Goal: Information Seeking & Learning: Learn about a topic

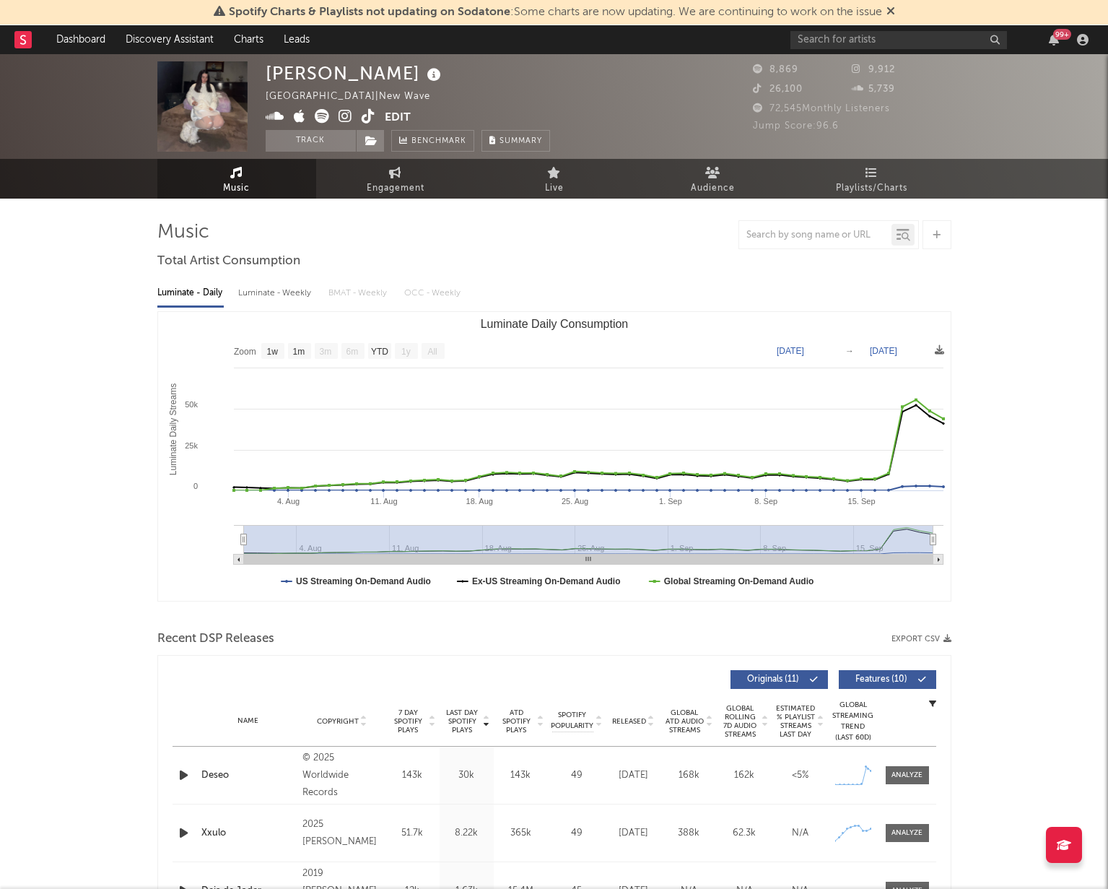
select select "1w"
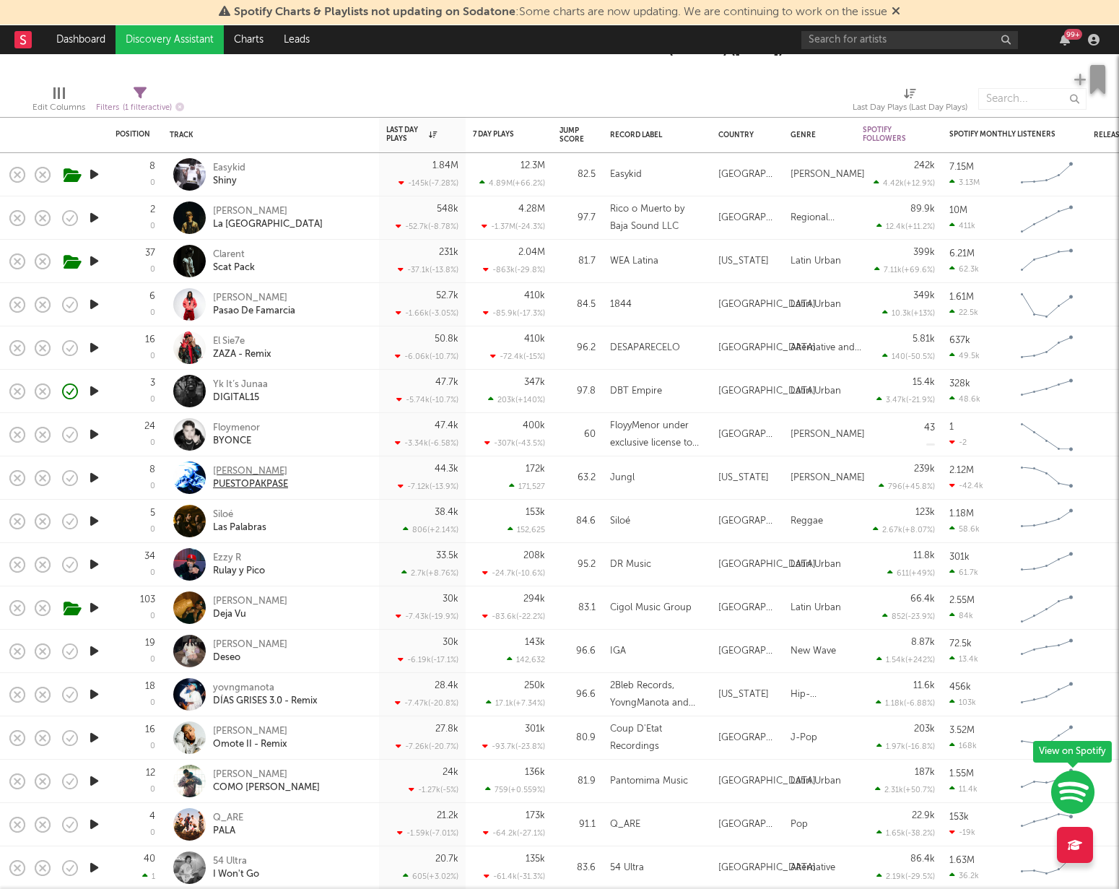
click at [225, 471] on div "Alejo" at bounding box center [250, 471] width 75 height 13
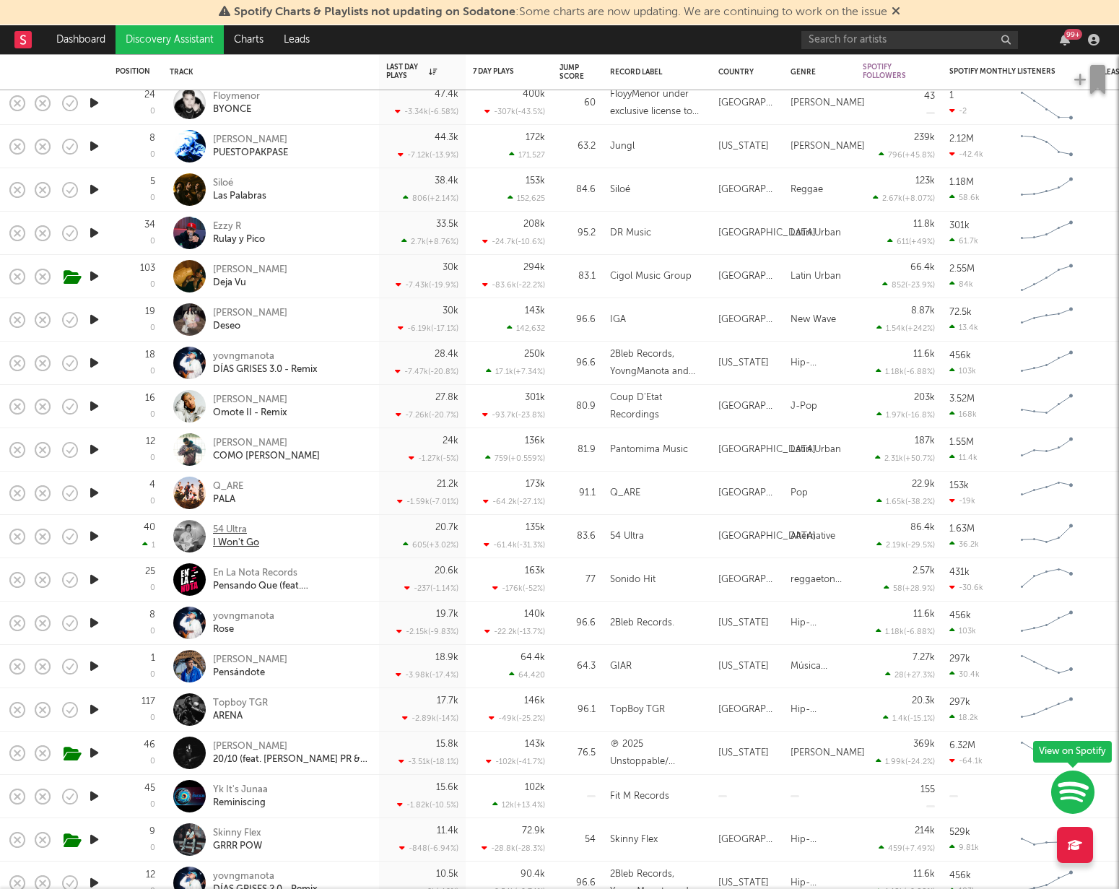
click at [235, 534] on div "54 Ultra" at bounding box center [236, 529] width 46 height 13
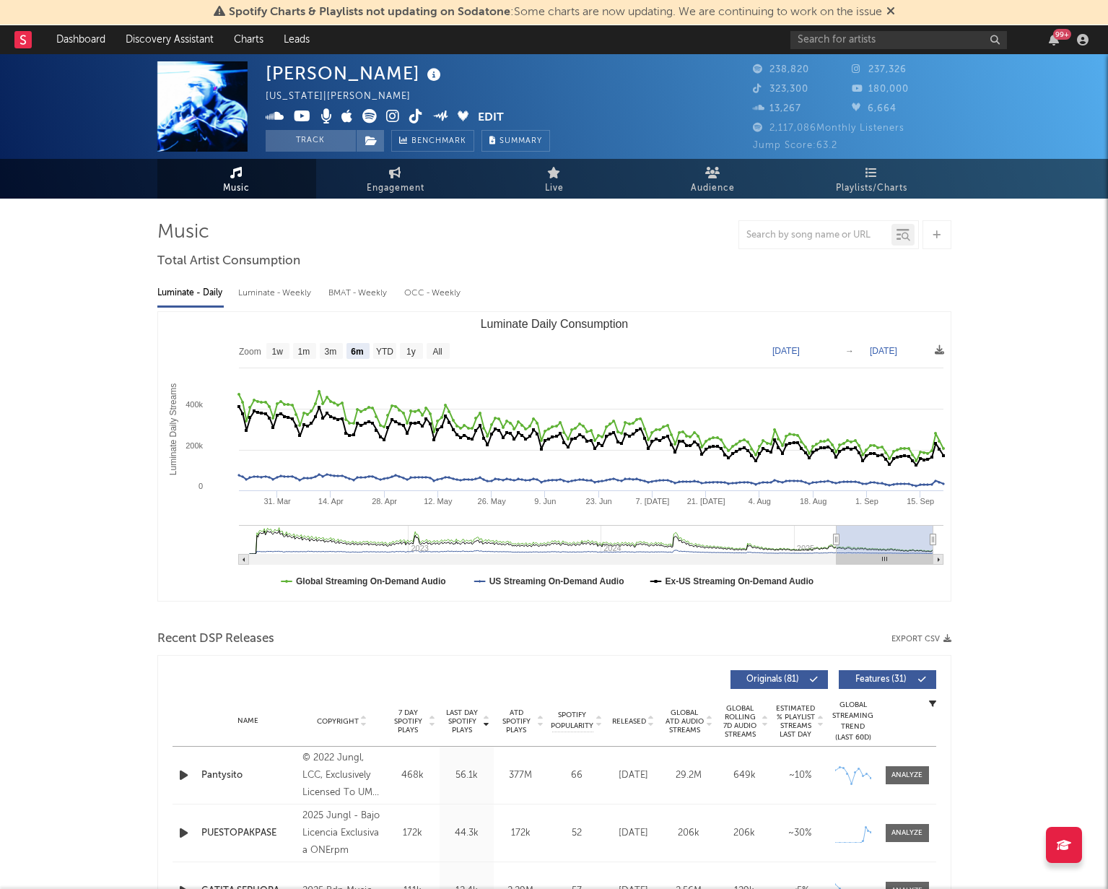
click at [287, 76] on div "Alejo" at bounding box center [355, 73] width 179 height 24
click at [438, 352] on text "All" at bounding box center [436, 351] width 9 height 10
select select "All"
type input "2022-03-04"
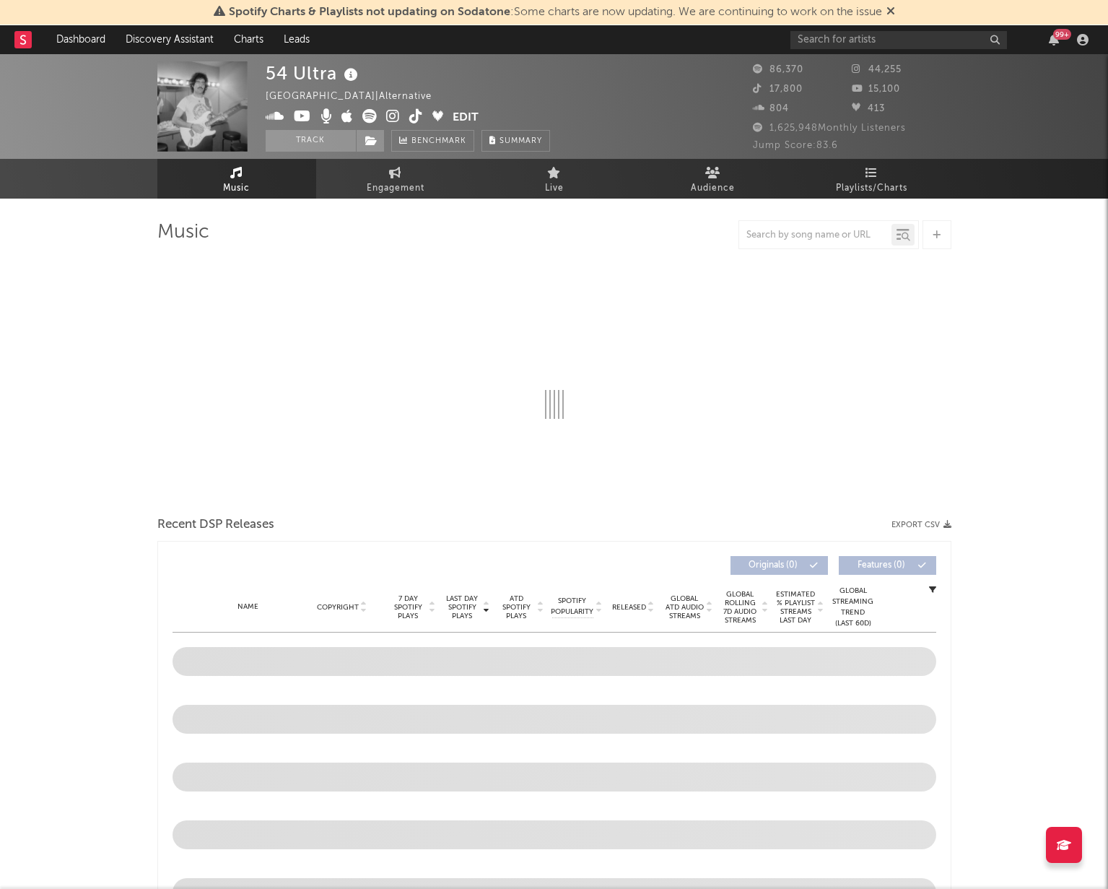
select select "6m"
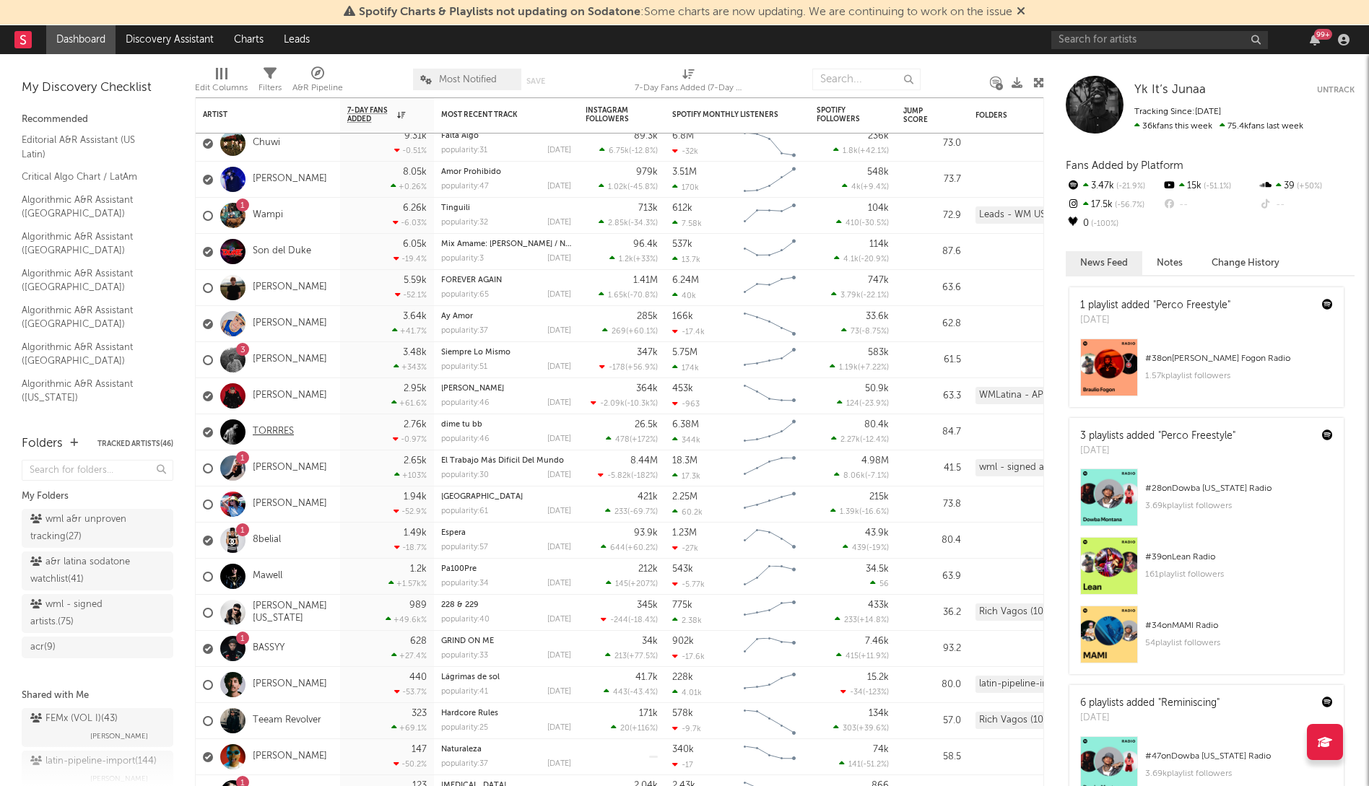
click at [270, 430] on link "TORRRES" at bounding box center [273, 432] width 41 height 12
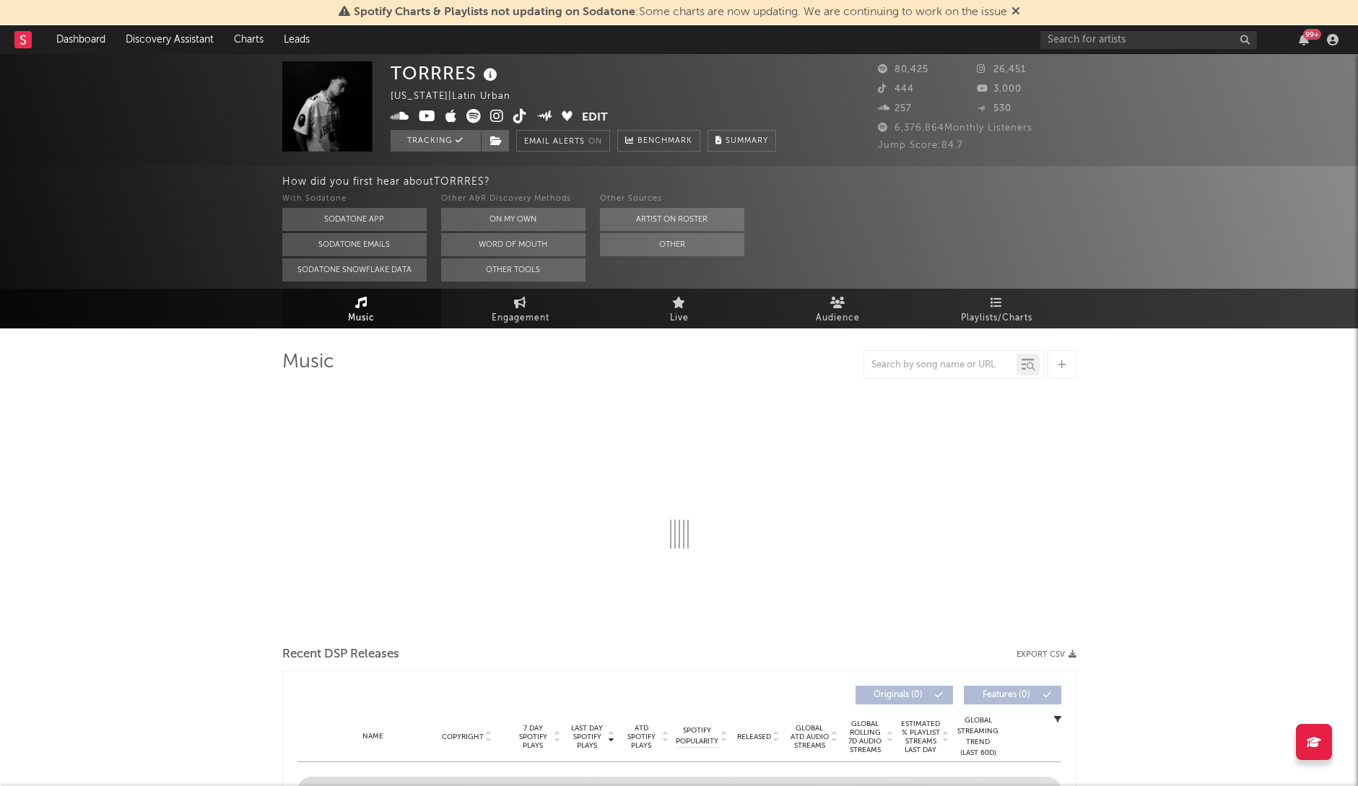
select select "6m"
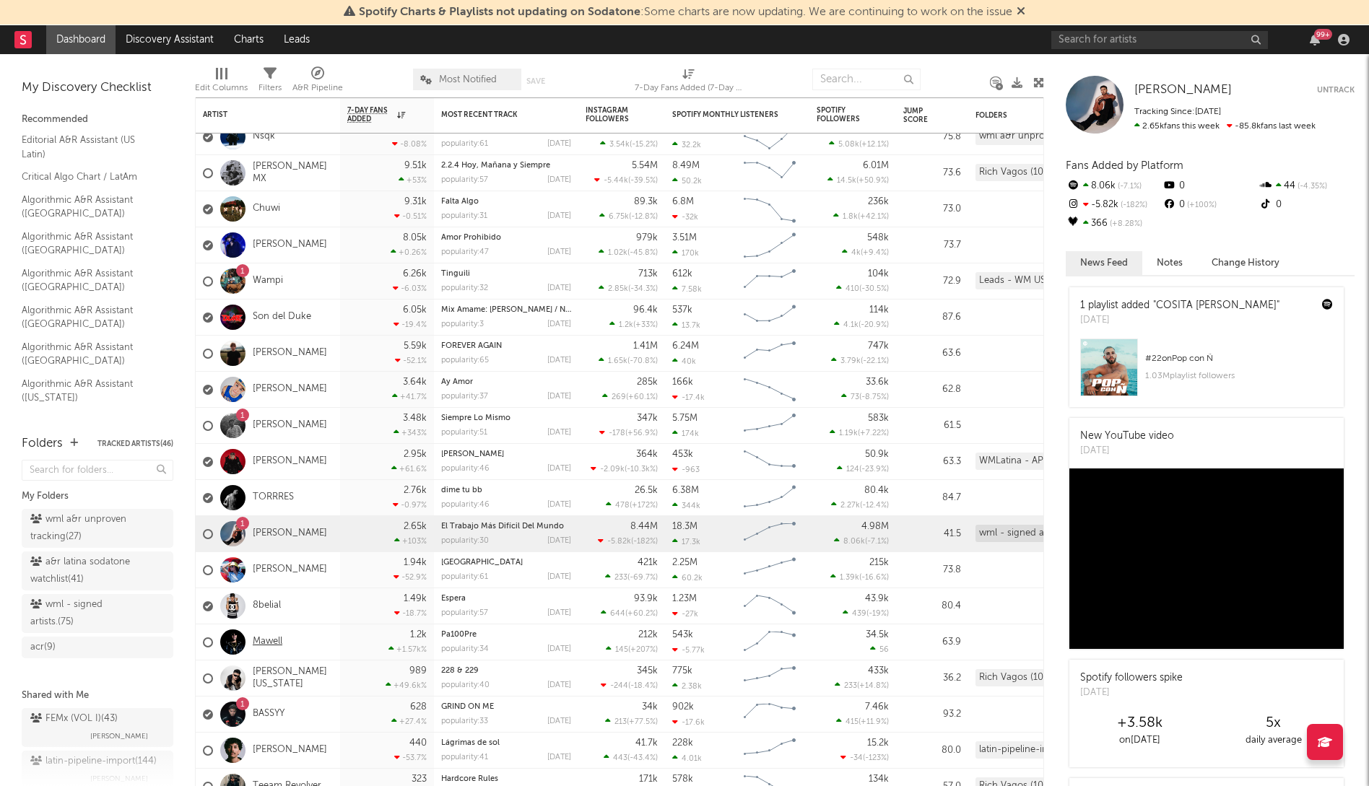
click at [271, 641] on link "Mawell" at bounding box center [268, 642] width 30 height 12
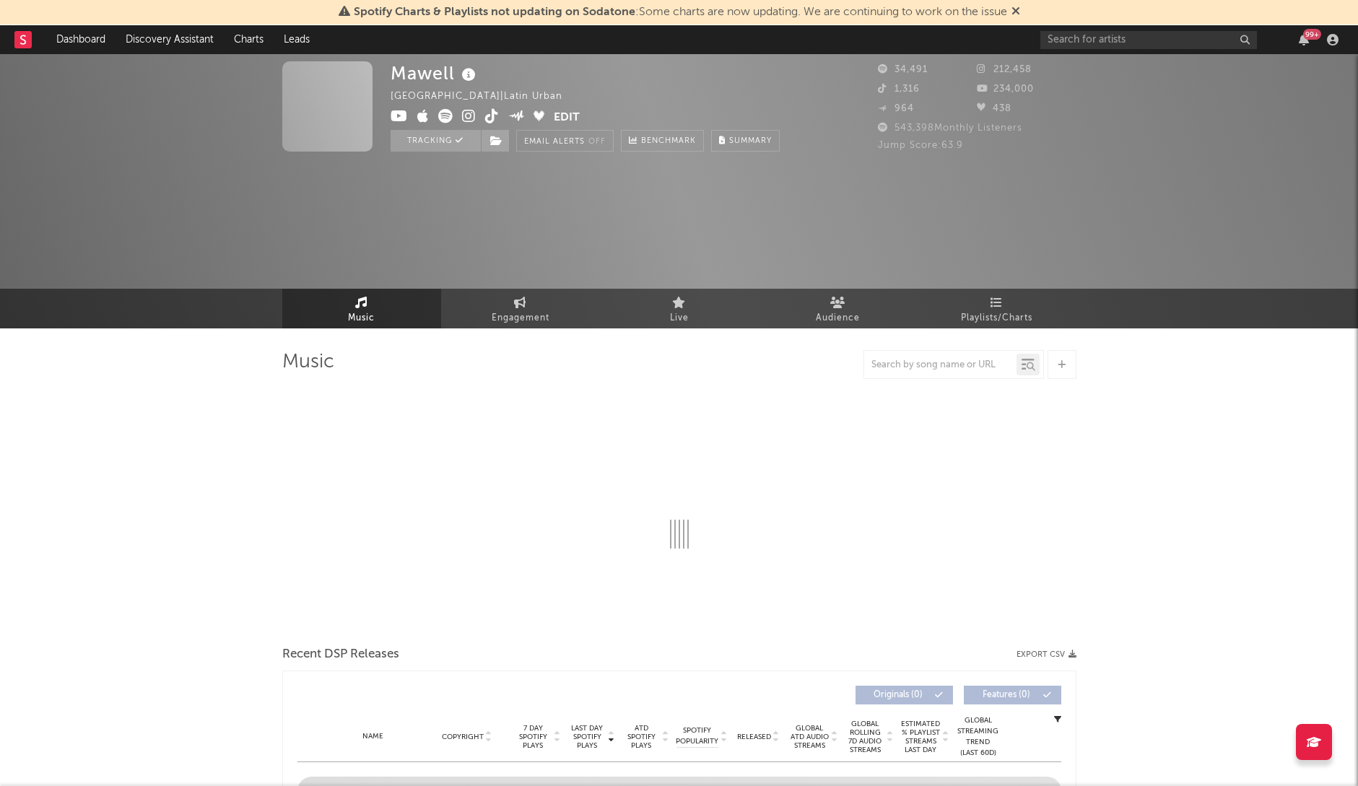
select select "6m"
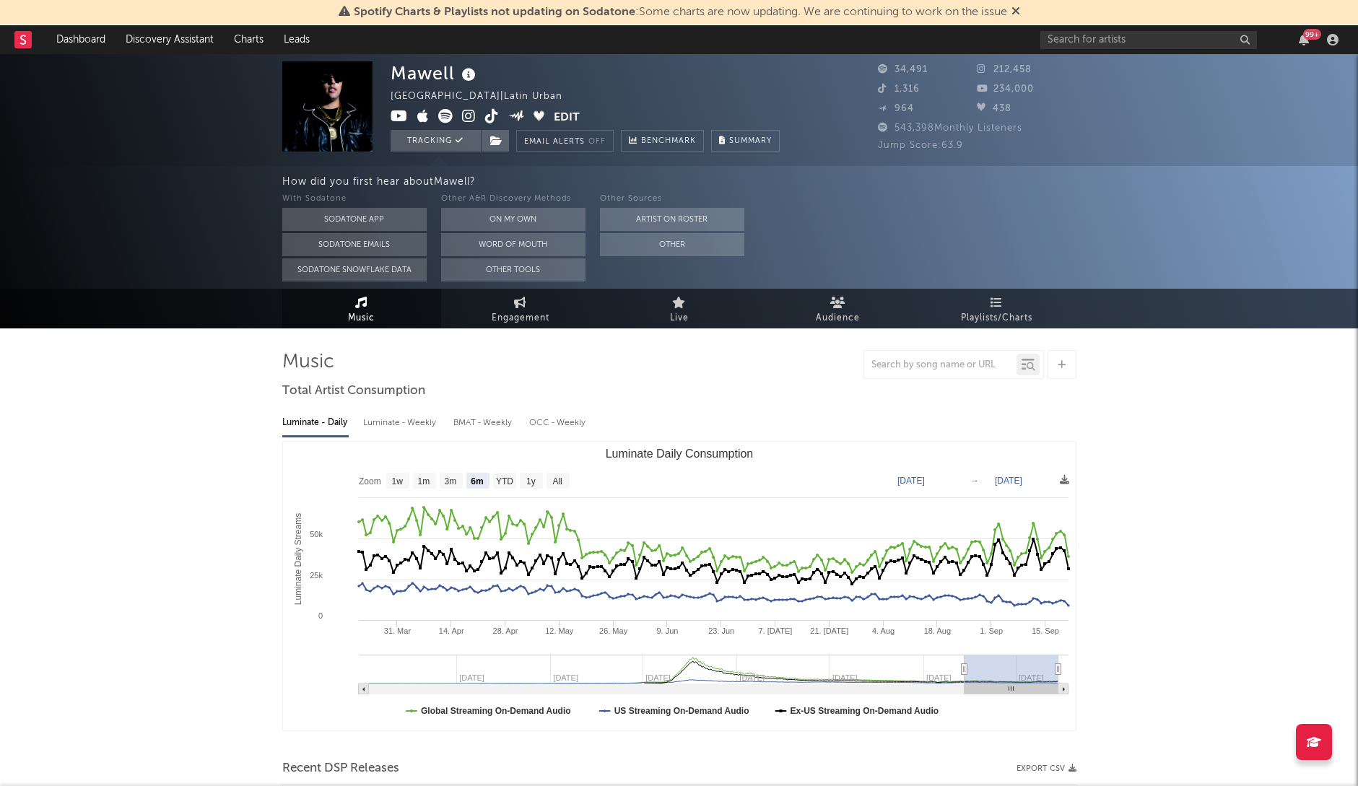
select select "6m"
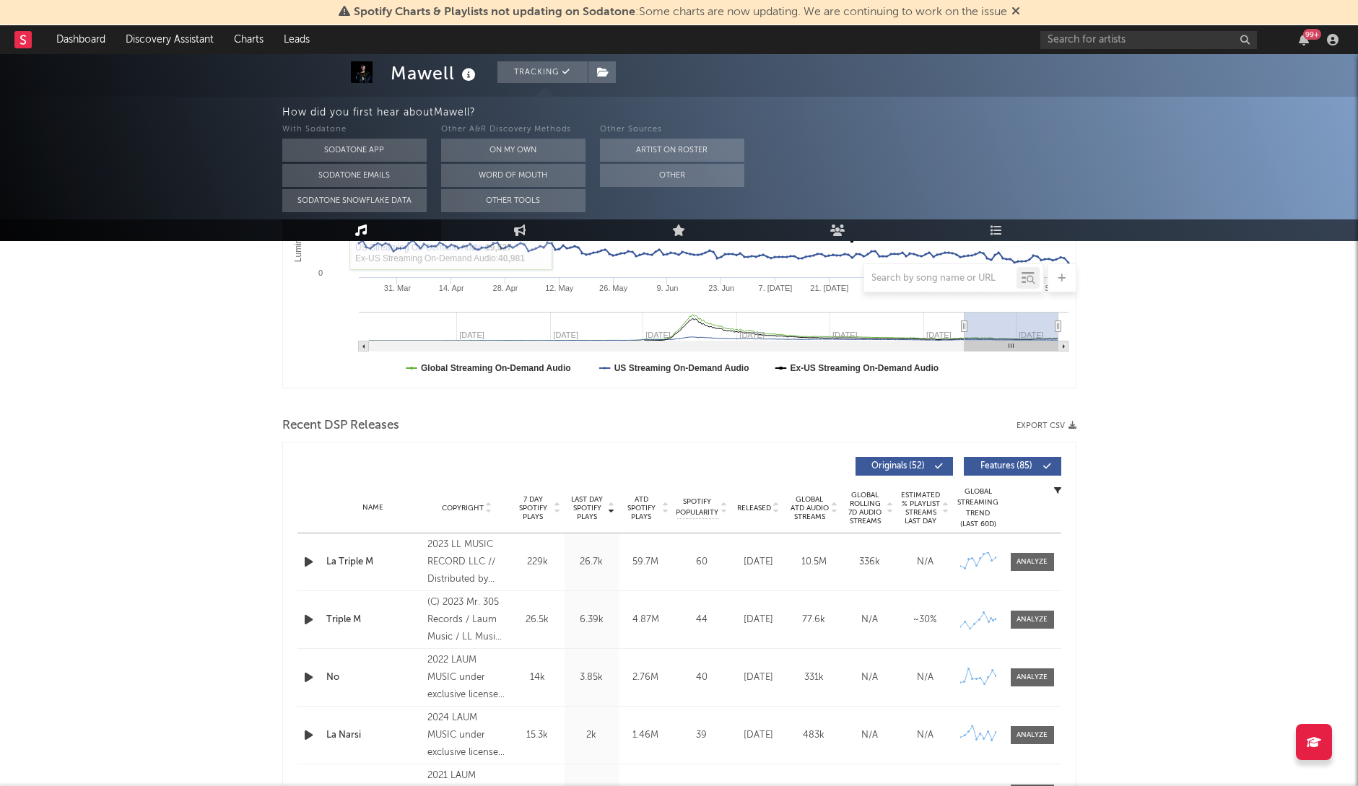
scroll to position [355, 0]
